Goal: Information Seeking & Learning: Find specific fact

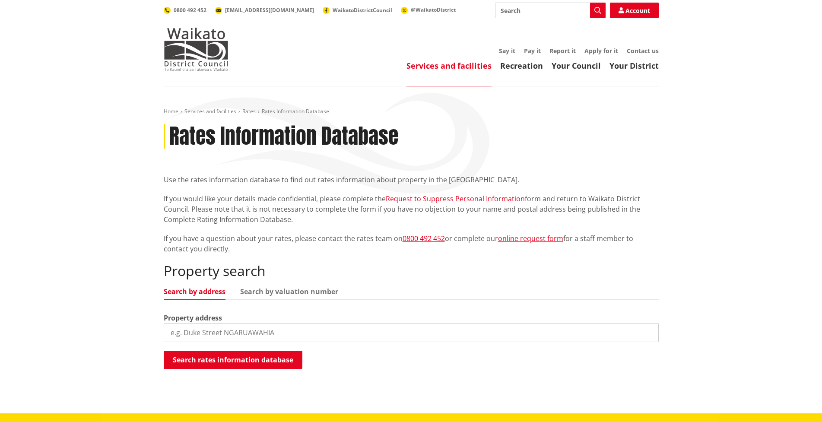
click at [194, 334] on input "search" at bounding box center [411, 332] width 495 height 19
type input "[STREET_ADDRESS]"
click at [253, 357] on button "Search rates information database" at bounding box center [233, 360] width 139 height 18
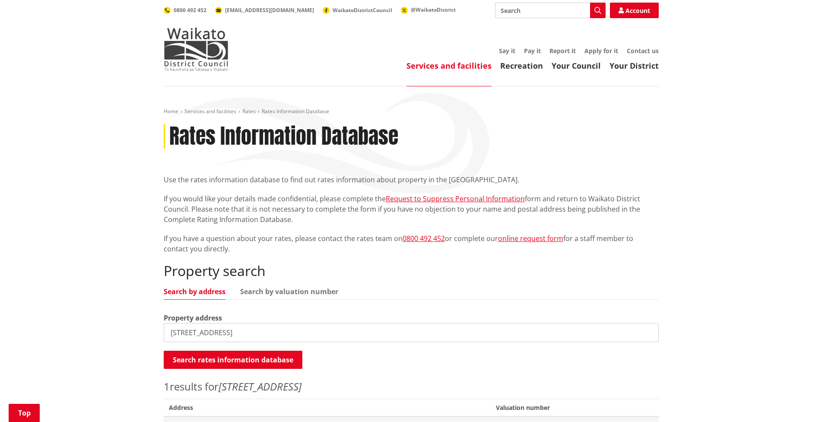
scroll to position [173, 0]
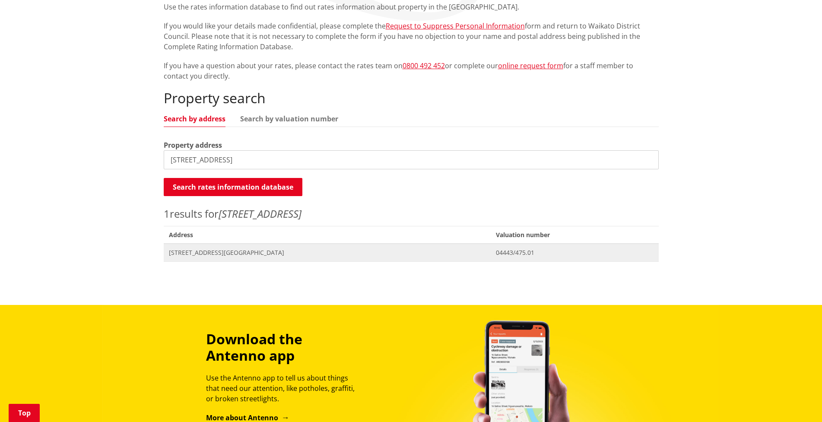
click at [209, 250] on span "[STREET_ADDRESS][GEOGRAPHIC_DATA]" at bounding box center [327, 252] width 317 height 9
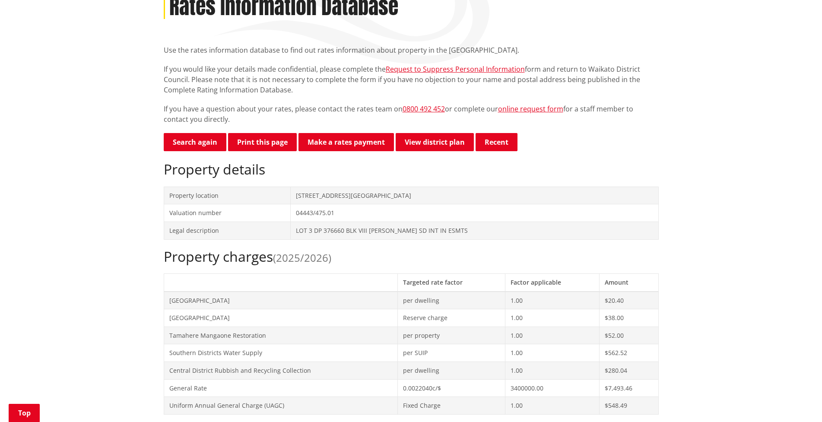
scroll to position [216, 0]
